Goal: Complete application form

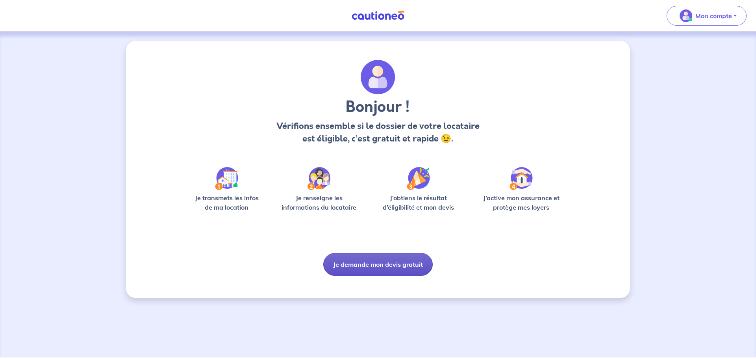
click at [382, 263] on button "Je demande mon devis gratuit" at bounding box center [377, 264] width 109 height 23
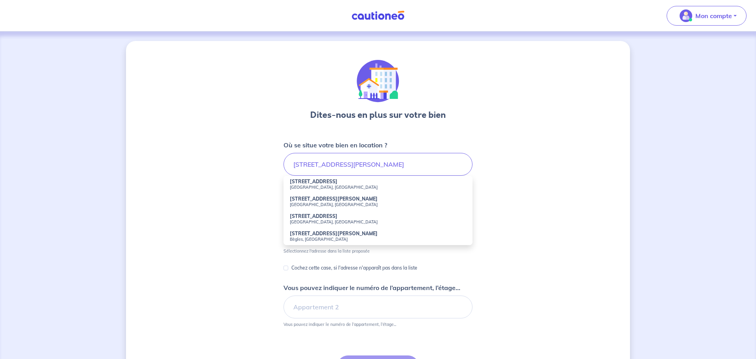
click at [325, 188] on small "[GEOGRAPHIC_DATA], [GEOGRAPHIC_DATA]" at bounding box center [378, 187] width 176 height 6
type input "[STREET_ADDRESS]"
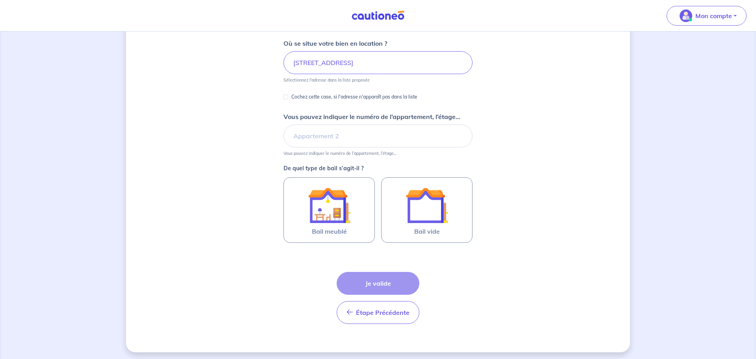
scroll to position [104, 0]
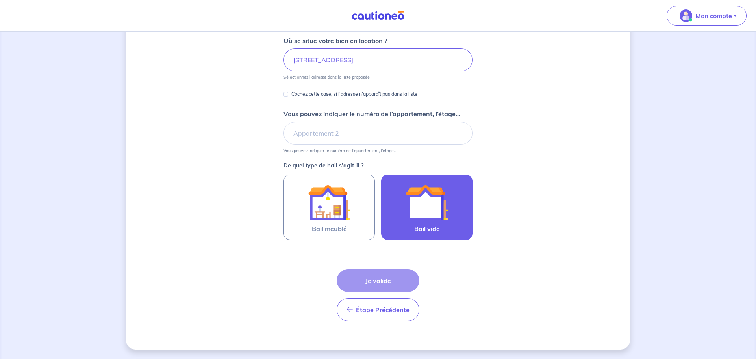
click at [439, 206] on img at bounding box center [427, 202] width 43 height 43
click at [0, 0] on input "Bail vide" at bounding box center [0, 0] width 0 height 0
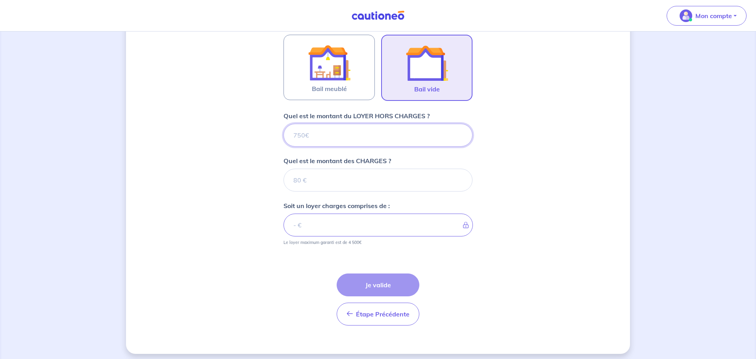
scroll to position [248, 0]
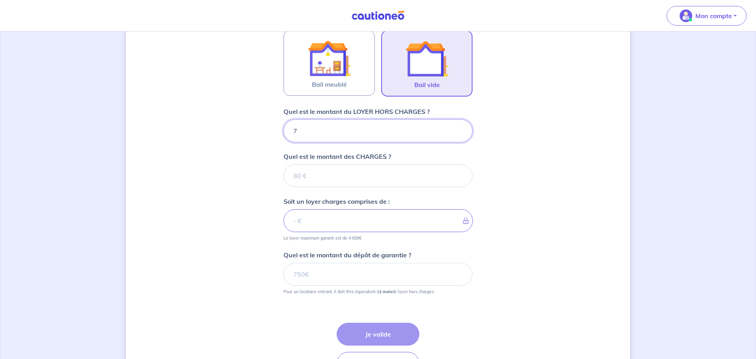
type input "72"
type input "720"
click at [421, 177] on input "Quel est le montant des CHARGES ?" at bounding box center [378, 175] width 189 height 23
type input "30"
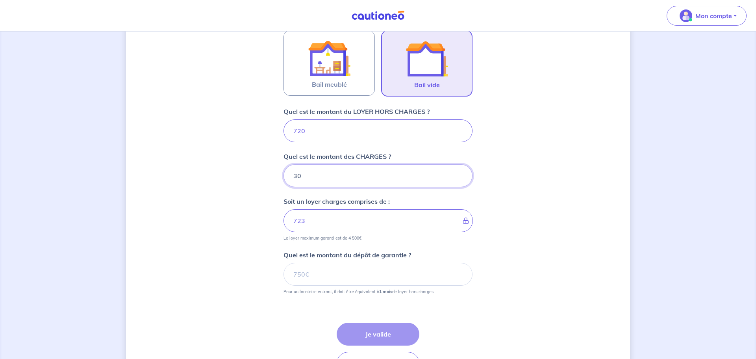
type input "750"
type input "30"
click at [439, 275] on input "Quel est le montant du dépôt de garantie ?" at bounding box center [378, 274] width 189 height 23
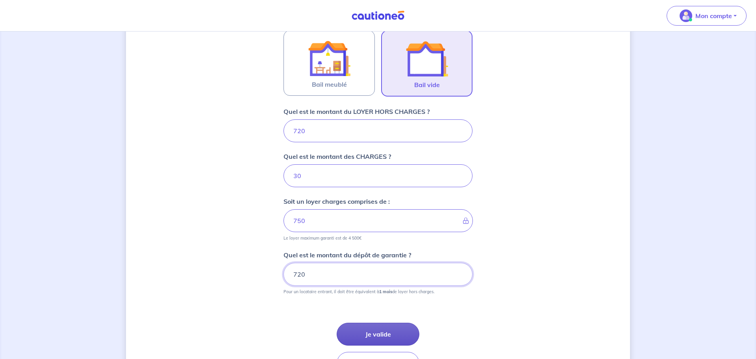
type input "720"
click at [380, 331] on button "Je valide" at bounding box center [378, 333] width 83 height 23
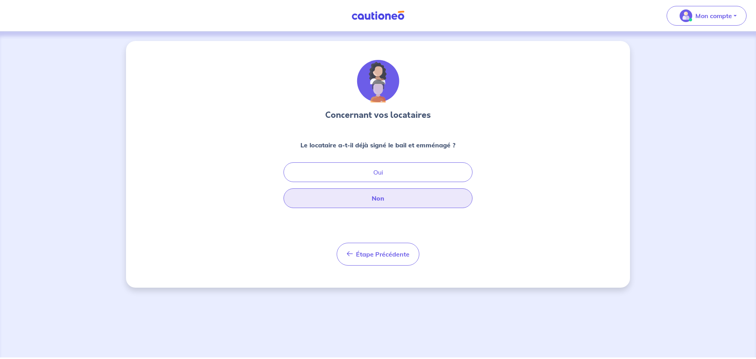
click at [401, 199] on button "Non" at bounding box center [378, 198] width 189 height 20
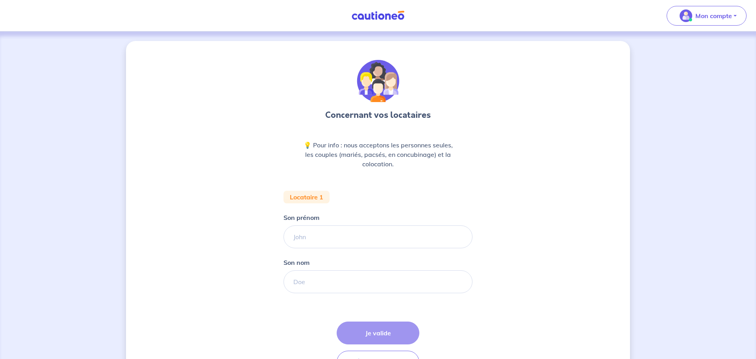
scroll to position [52, 0]
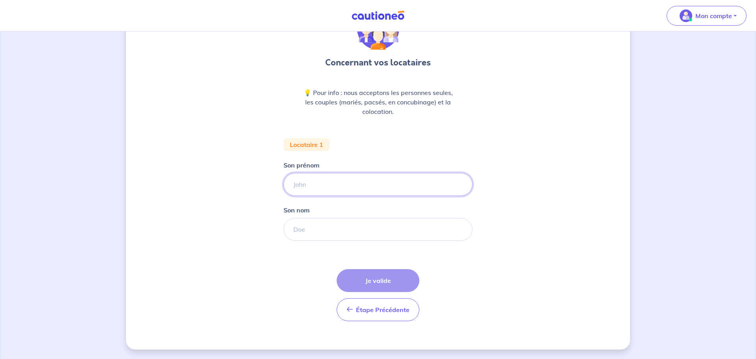
click at [439, 183] on input "Son prénom" at bounding box center [378, 184] width 189 height 23
type input "[PERSON_NAME]"
click at [378, 235] on input "Son nom" at bounding box center [378, 229] width 189 height 23
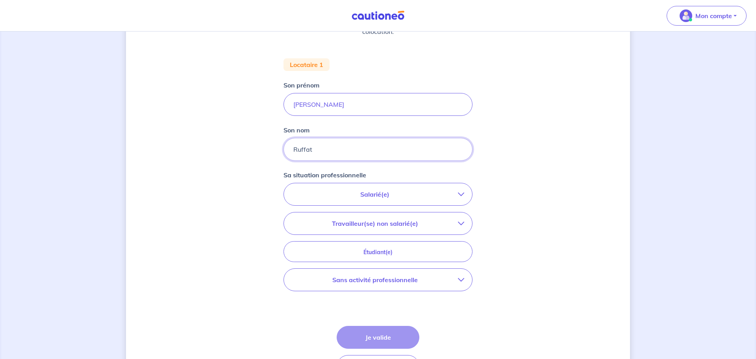
scroll to position [142, 0]
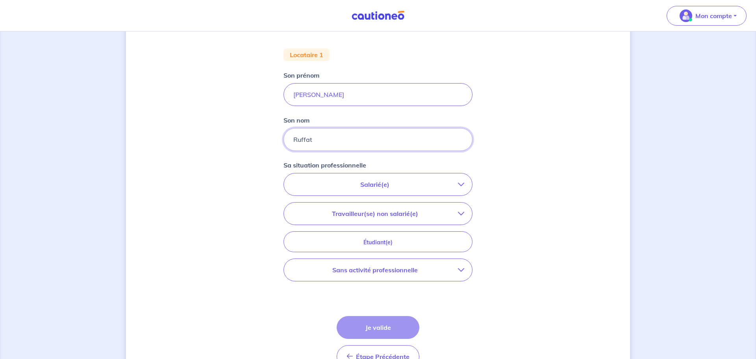
type input "Ruffat"
click at [425, 187] on p "Salarié(e)" at bounding box center [375, 184] width 166 height 9
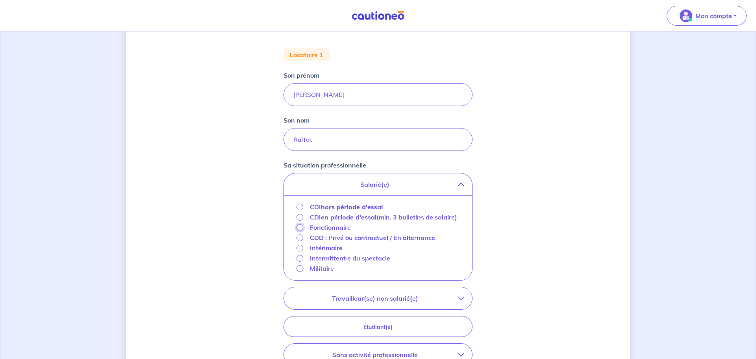
click at [300, 231] on input "Fonctionnaire" at bounding box center [299, 227] width 7 height 7
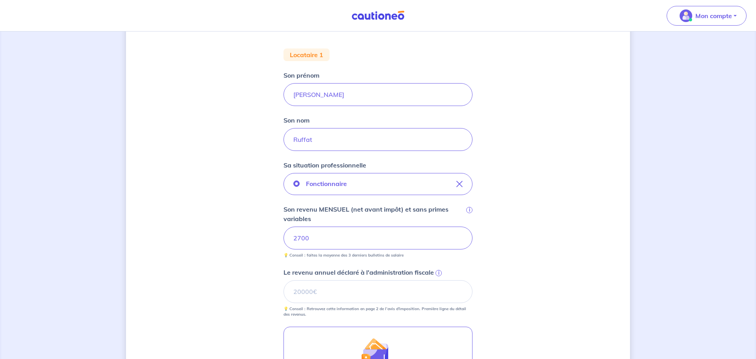
click at [563, 195] on div "Concernant vos locataires 💡 Pour info : nous acceptons les personnes seules, le…" at bounding box center [378, 206] width 504 height 615
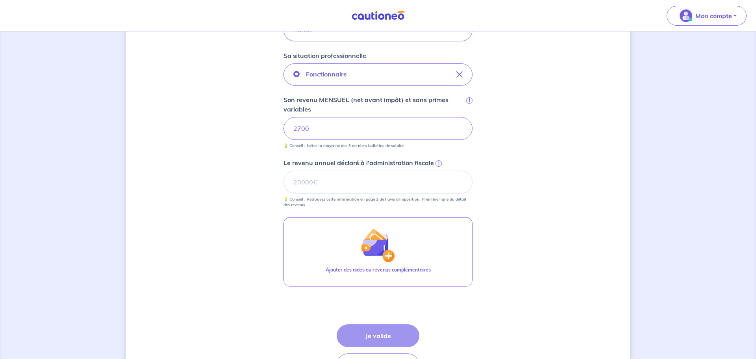
scroll to position [252, 0]
click at [424, 180] on input "Le revenu annuel déclaré à l'administration fiscale i" at bounding box center [378, 181] width 189 height 23
type input "30000"
click at [407, 332] on button "Je valide" at bounding box center [378, 335] width 83 height 23
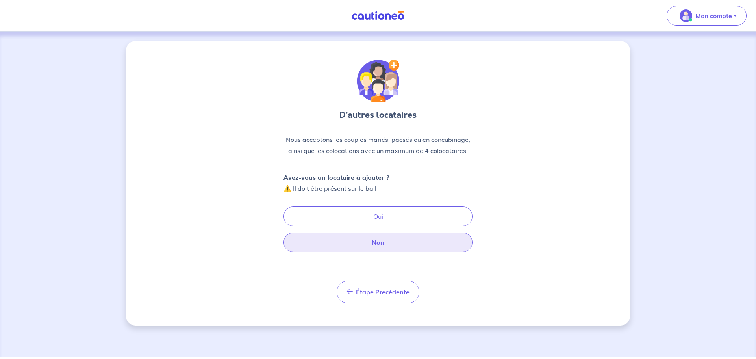
click at [377, 239] on button "Non" at bounding box center [378, 242] width 189 height 20
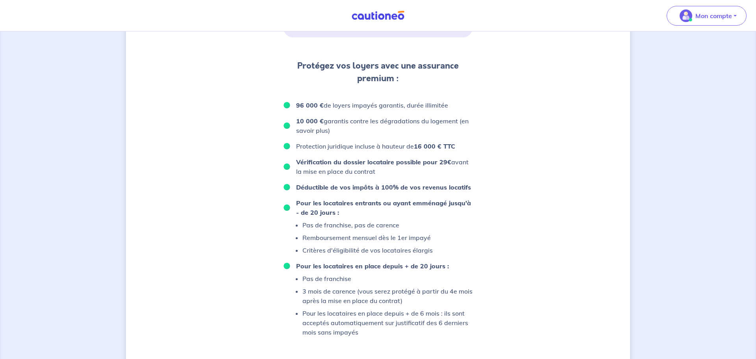
scroll to position [466, 0]
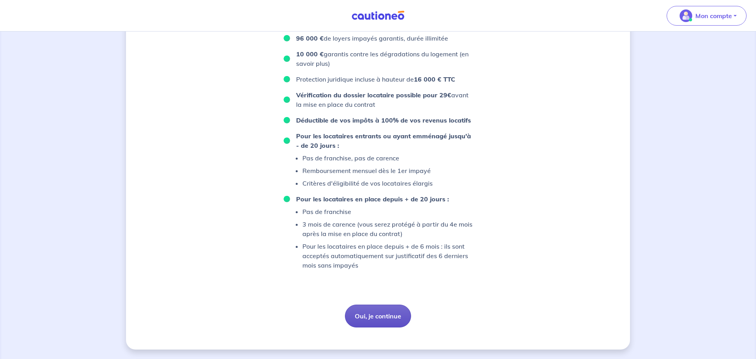
click at [386, 306] on button "Oui, je continue" at bounding box center [378, 315] width 66 height 23
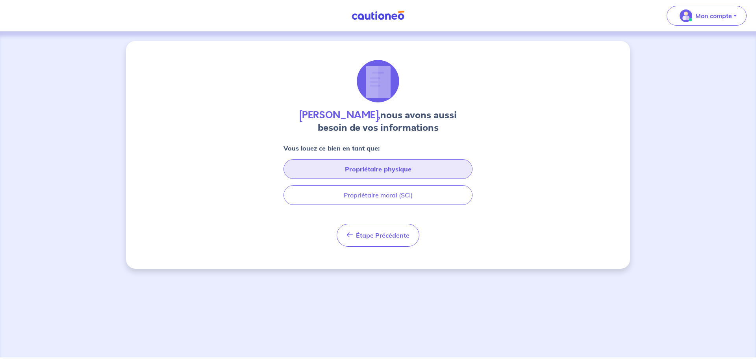
click at [391, 168] on button "Propriétaire physique" at bounding box center [378, 169] width 189 height 20
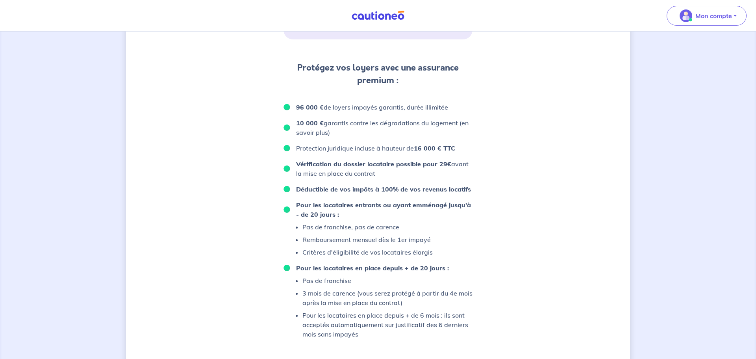
scroll to position [466, 0]
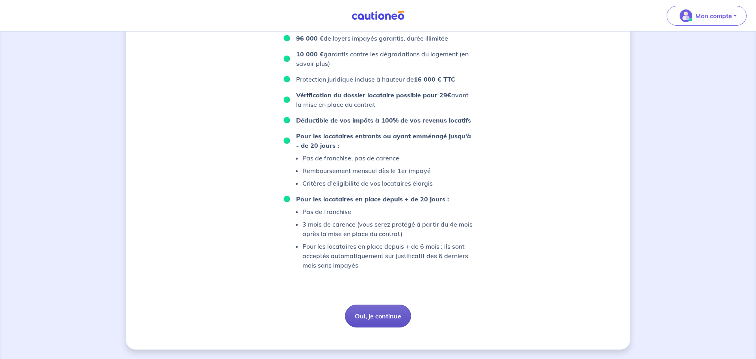
click at [404, 311] on button "Oui, je continue" at bounding box center [378, 315] width 66 height 23
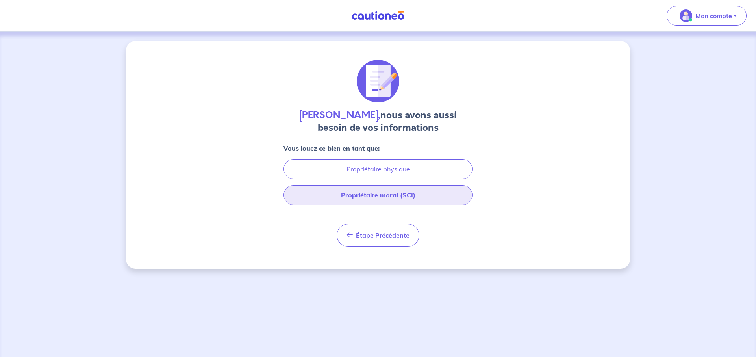
click at [418, 198] on button "Propriétaire moral (SCI)" at bounding box center [378, 195] width 189 height 20
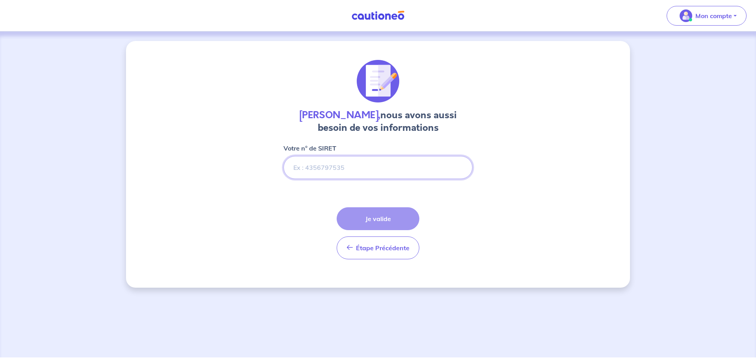
click at [414, 172] on input "Votre n° de SIRET" at bounding box center [378, 167] width 189 height 23
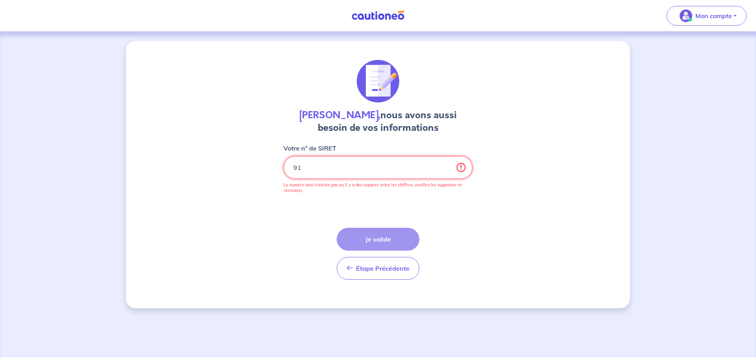
type input "9"
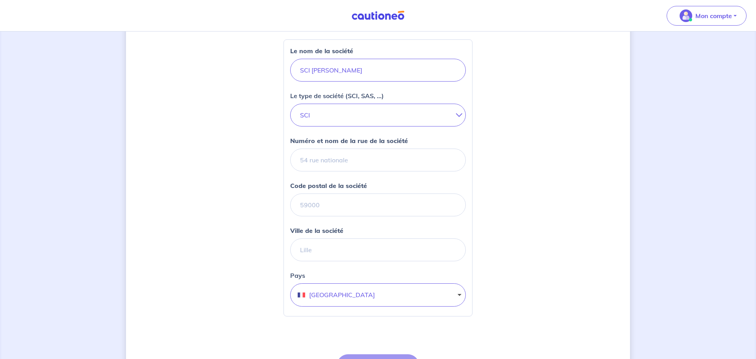
scroll to position [158, 0]
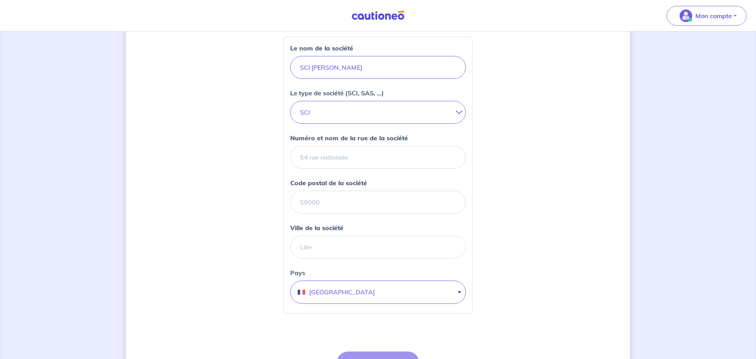
type input "438231540"
click at [413, 154] on input "Numéro et nom de la rue de la société" at bounding box center [378, 157] width 176 height 23
type input "4 Impasse [PERSON_NAME], [GEOGRAPHIC_DATA], [GEOGRAPHIC_DATA]"
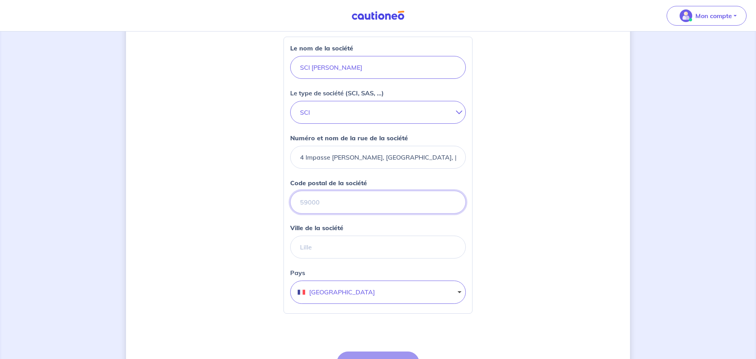
type input "33530"
type input "Bassens"
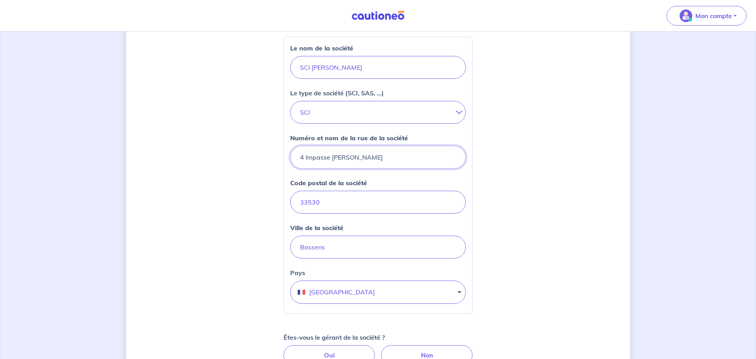
type input "4 Impasse [PERSON_NAME]"
click at [555, 167] on div "[PERSON_NAME], nous avons aussi besoin de vos informations Votre n° de SIRET Le…" at bounding box center [378, 178] width 504 height 590
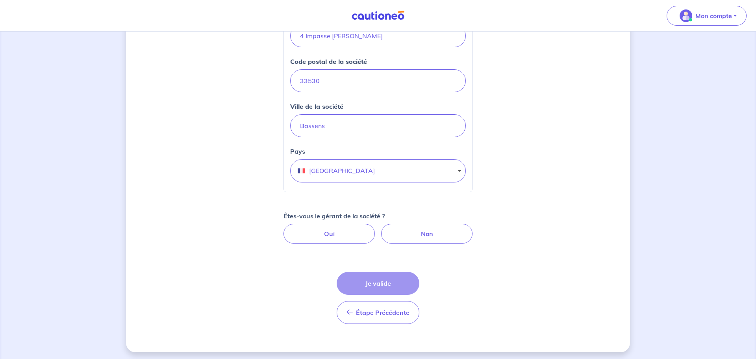
scroll to position [282, 0]
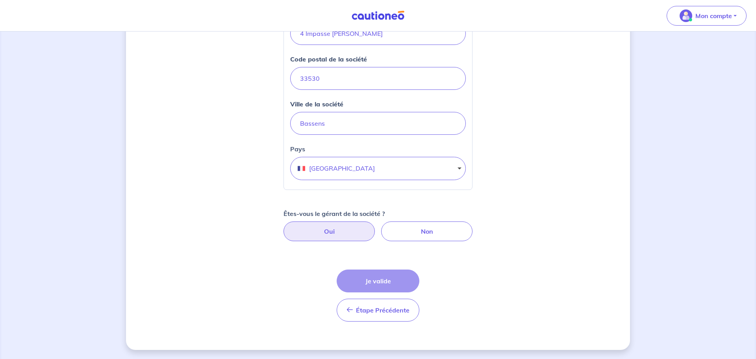
click at [345, 225] on label "Oui" at bounding box center [329, 231] width 91 height 20
click at [376, 225] on input "Oui" at bounding box center [378, 223] width 5 height 5
radio input "true"
select select "FR"
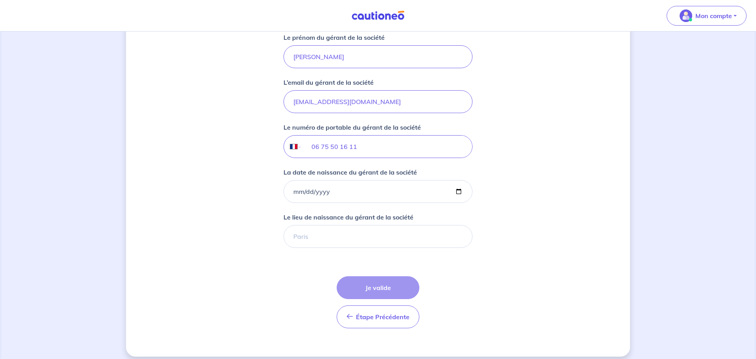
scroll to position [590, 0]
click at [460, 188] on input "La date de naissance du gérant de la société" at bounding box center [378, 190] width 189 height 23
type input "[DATE]"
click at [422, 238] on input "Le lieu de naissance du gérant de la société" at bounding box center [378, 235] width 189 height 23
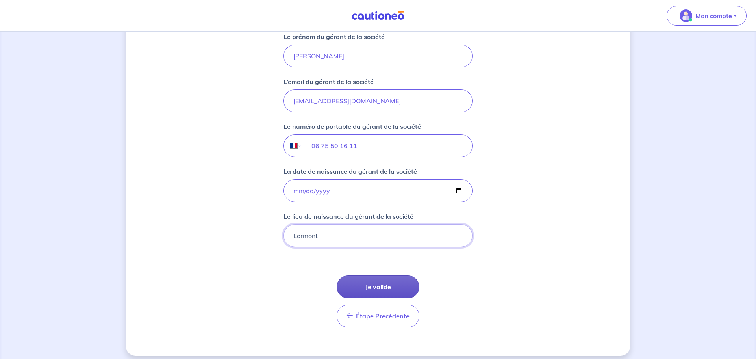
type input "Lormont"
click at [385, 295] on button "Je valide" at bounding box center [378, 286] width 83 height 23
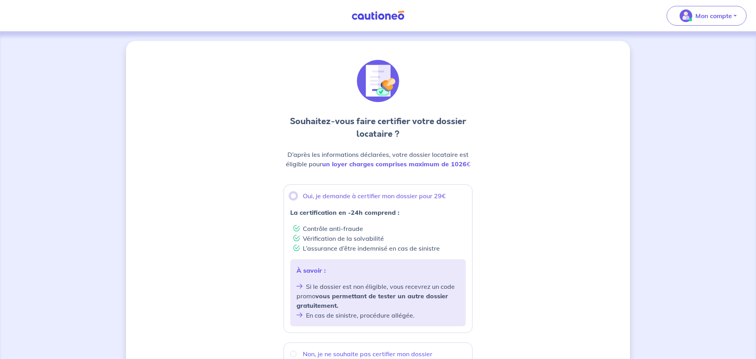
click at [292, 193] on input "Oui, je demande à certifier mon dossier pour 29€" at bounding box center [293, 196] width 6 height 6
radio input "true"
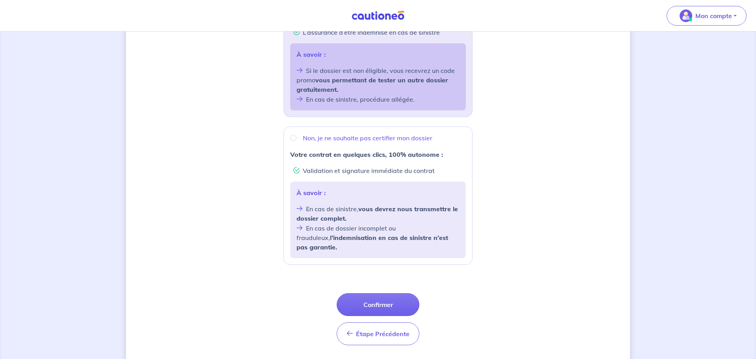
scroll to position [230, 0]
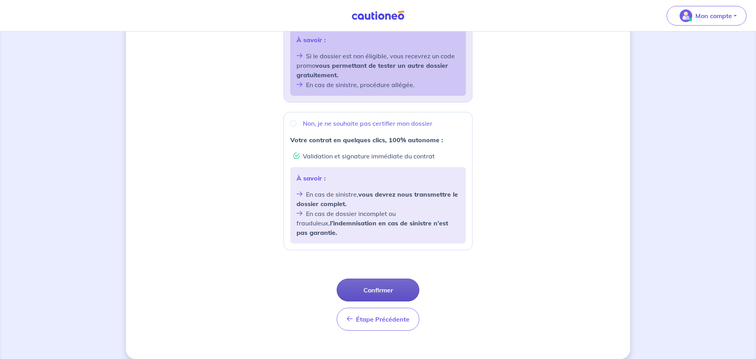
click at [395, 278] on button "Confirmer" at bounding box center [378, 289] width 83 height 23
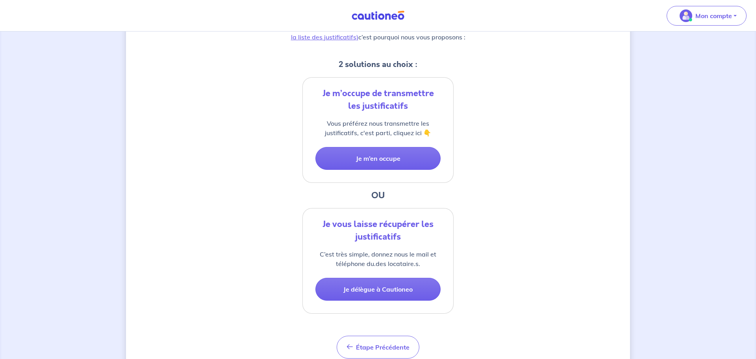
scroll to position [174, 0]
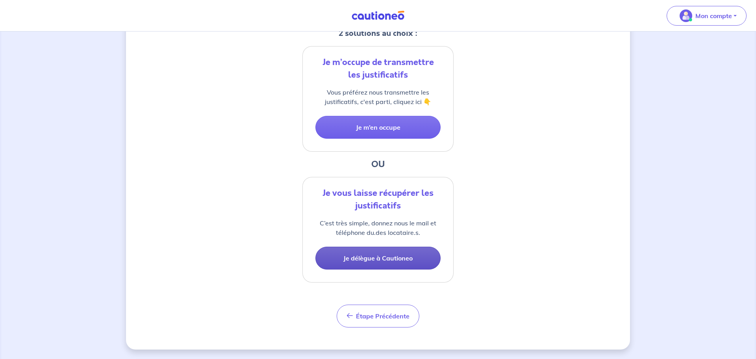
click at [401, 255] on button "Je délègue à Cautioneo" at bounding box center [377, 257] width 125 height 23
select select "FR"
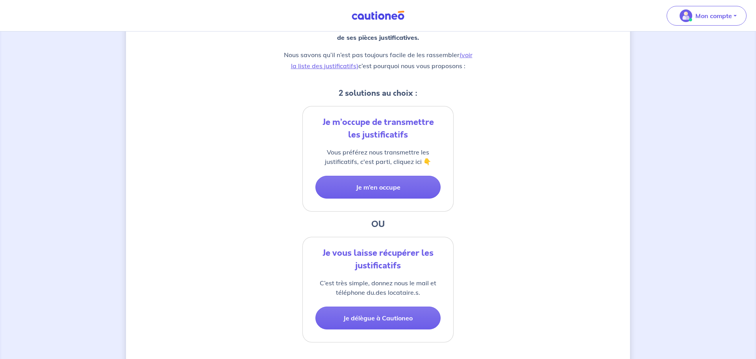
scroll to position [148, 0]
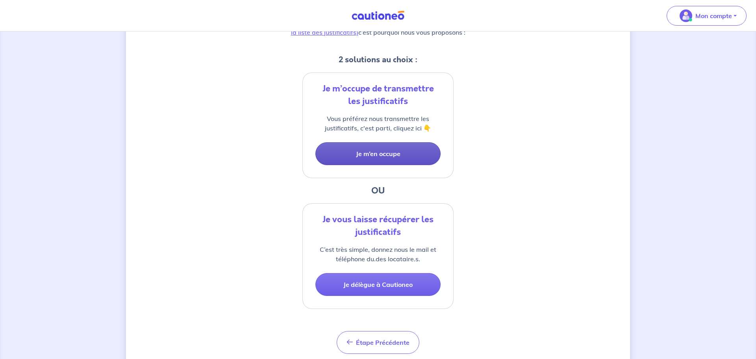
click at [370, 150] on button "Je m’en occupe" at bounding box center [377, 153] width 125 height 23
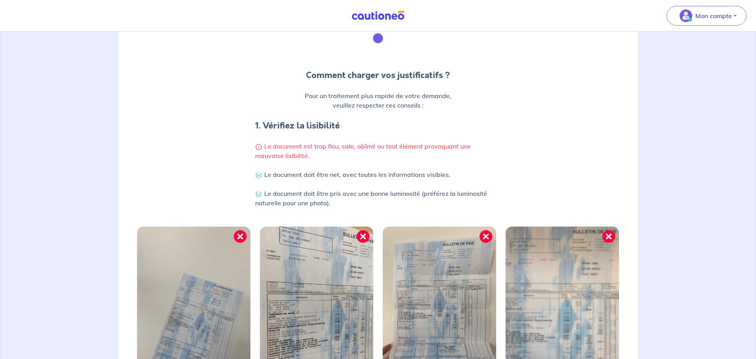
scroll to position [78, 0]
